Goal: Find specific page/section: Find specific page/section

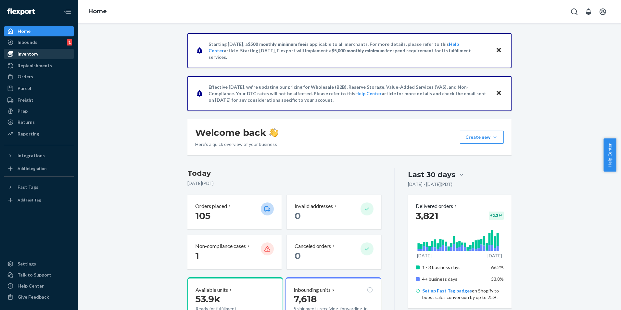
click at [40, 54] on div "Inventory" at bounding box center [39, 53] width 69 height 9
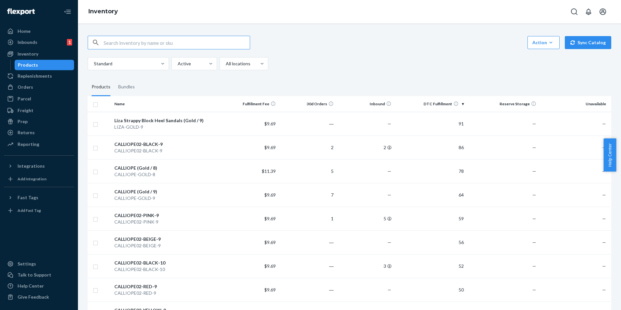
click at [130, 42] on input "text" at bounding box center [177, 42] width 146 height 13
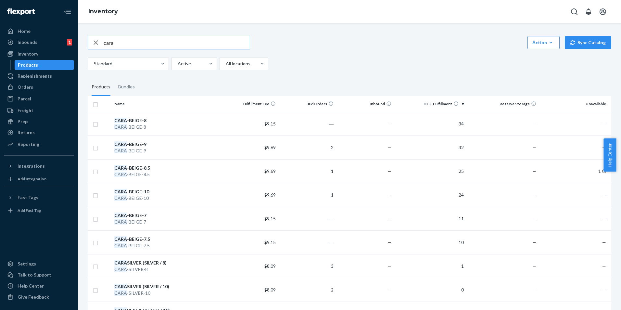
click at [130, 41] on input "cara" at bounding box center [177, 42] width 146 height 13
type input "cara silver"
